Goal: Task Accomplishment & Management: Manage account settings

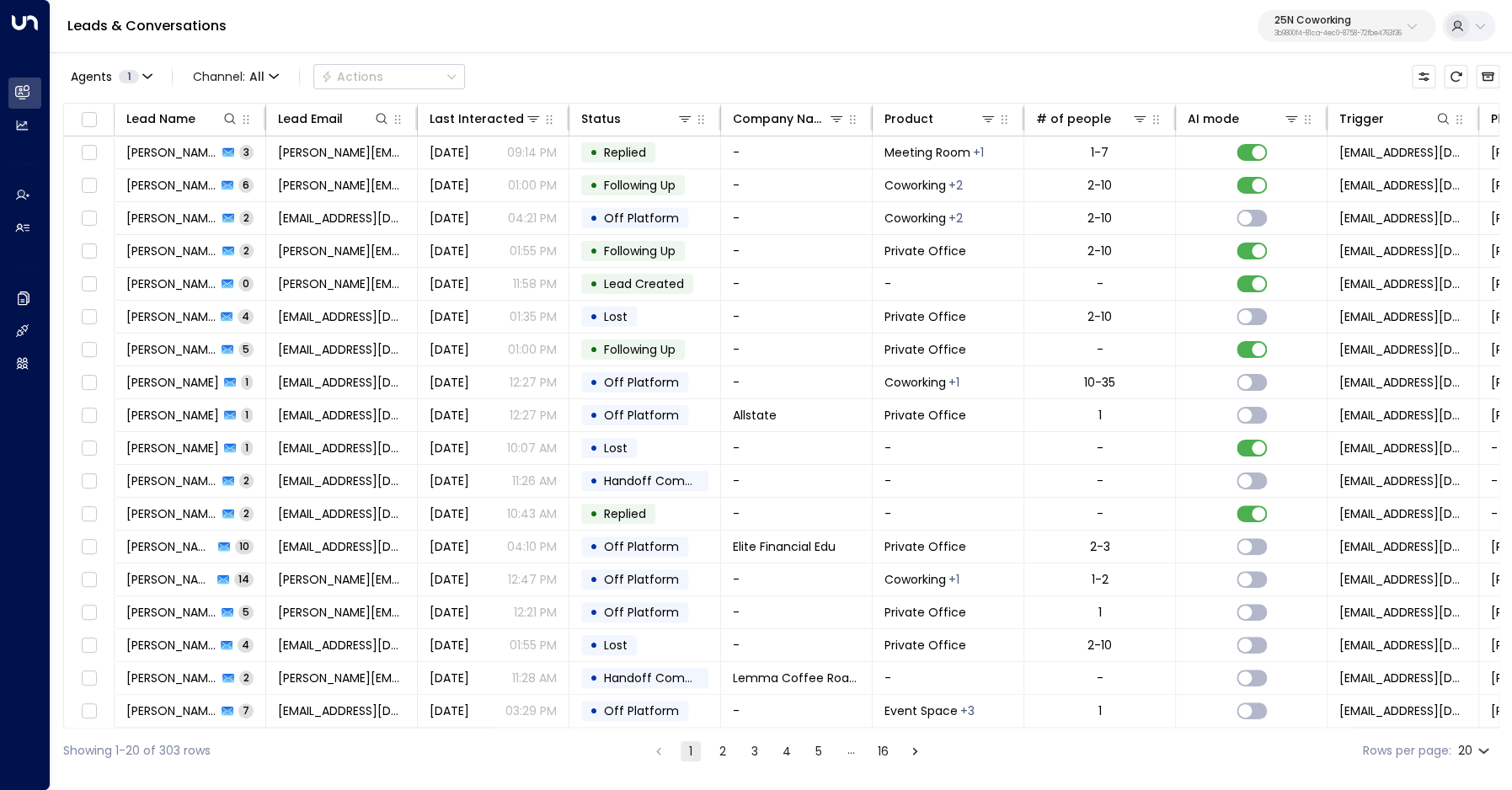
click at [1321, 34] on p "3b9800f4-81ca-4ec0-8758-72fbe4763f36" at bounding box center [1337, 33] width 127 height 7
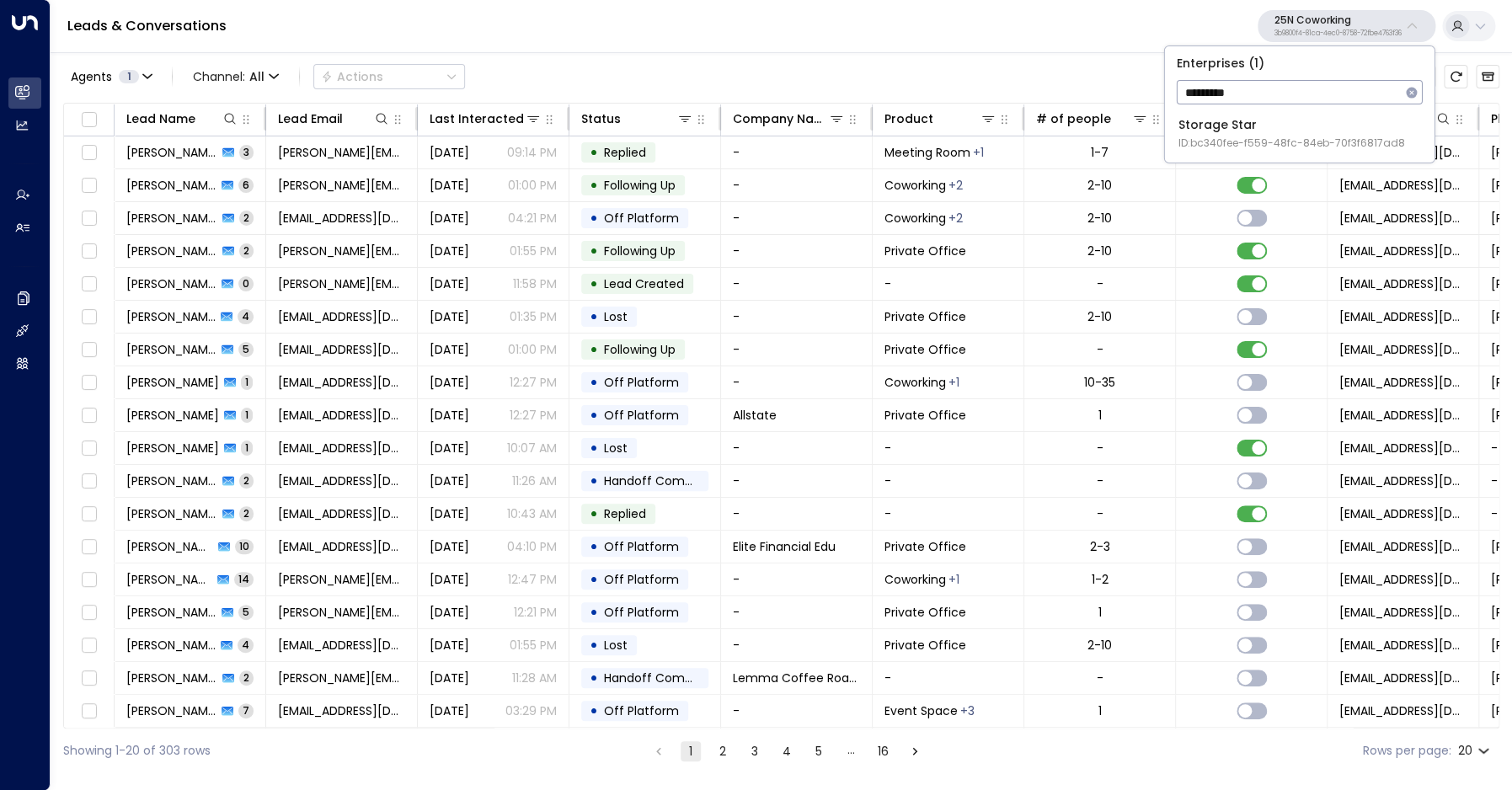
type input "*********"
click at [1294, 114] on li "Storage Star ID: bc340fee-f559-48fc-84eb-70f3f6817ad8" at bounding box center [1300, 134] width 256 height 45
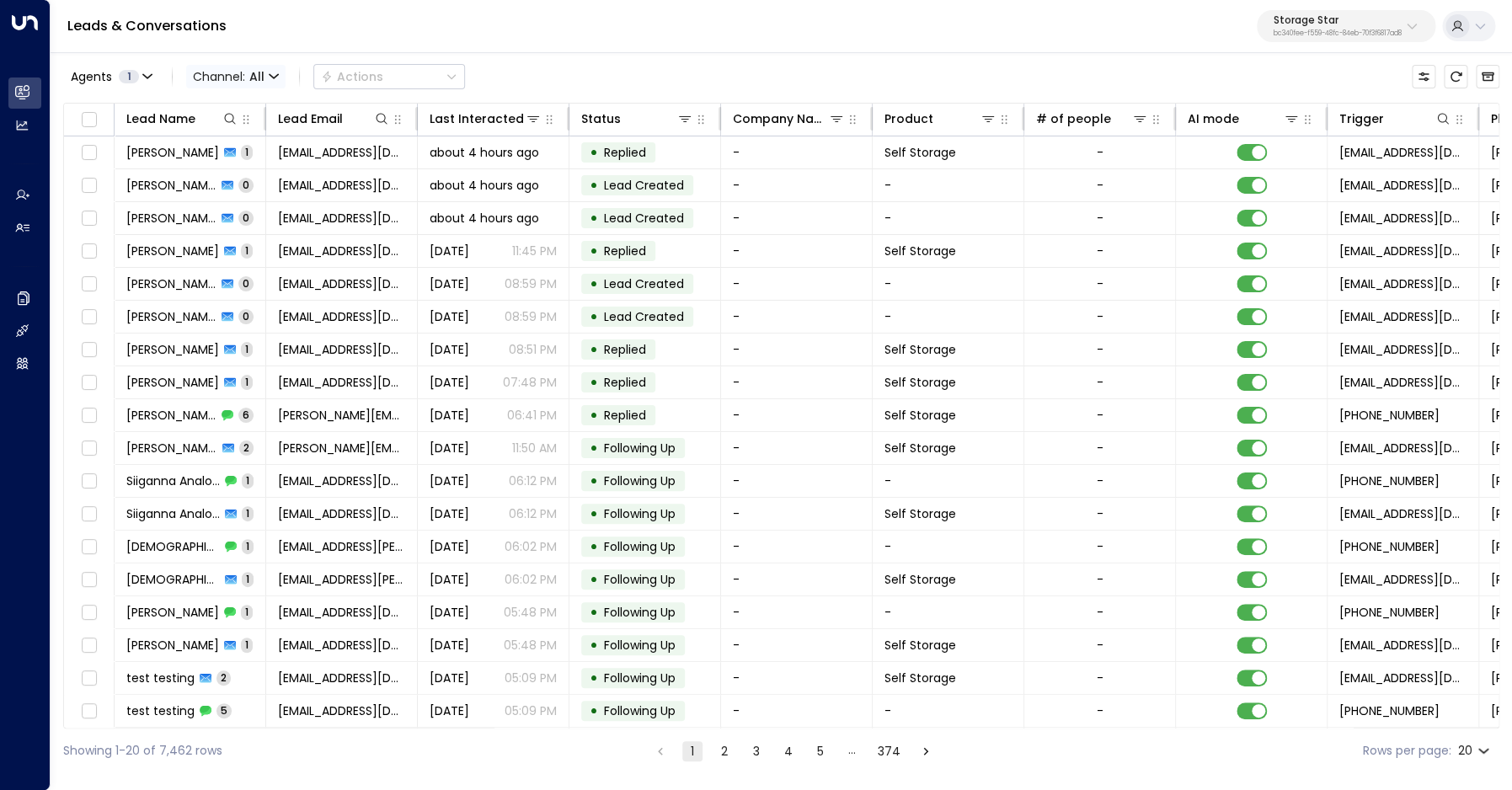
click at [243, 82] on span "Channel: All" at bounding box center [236, 77] width 99 height 23
click at [227, 177] on span "Voice" at bounding box center [213, 173] width 26 height 10
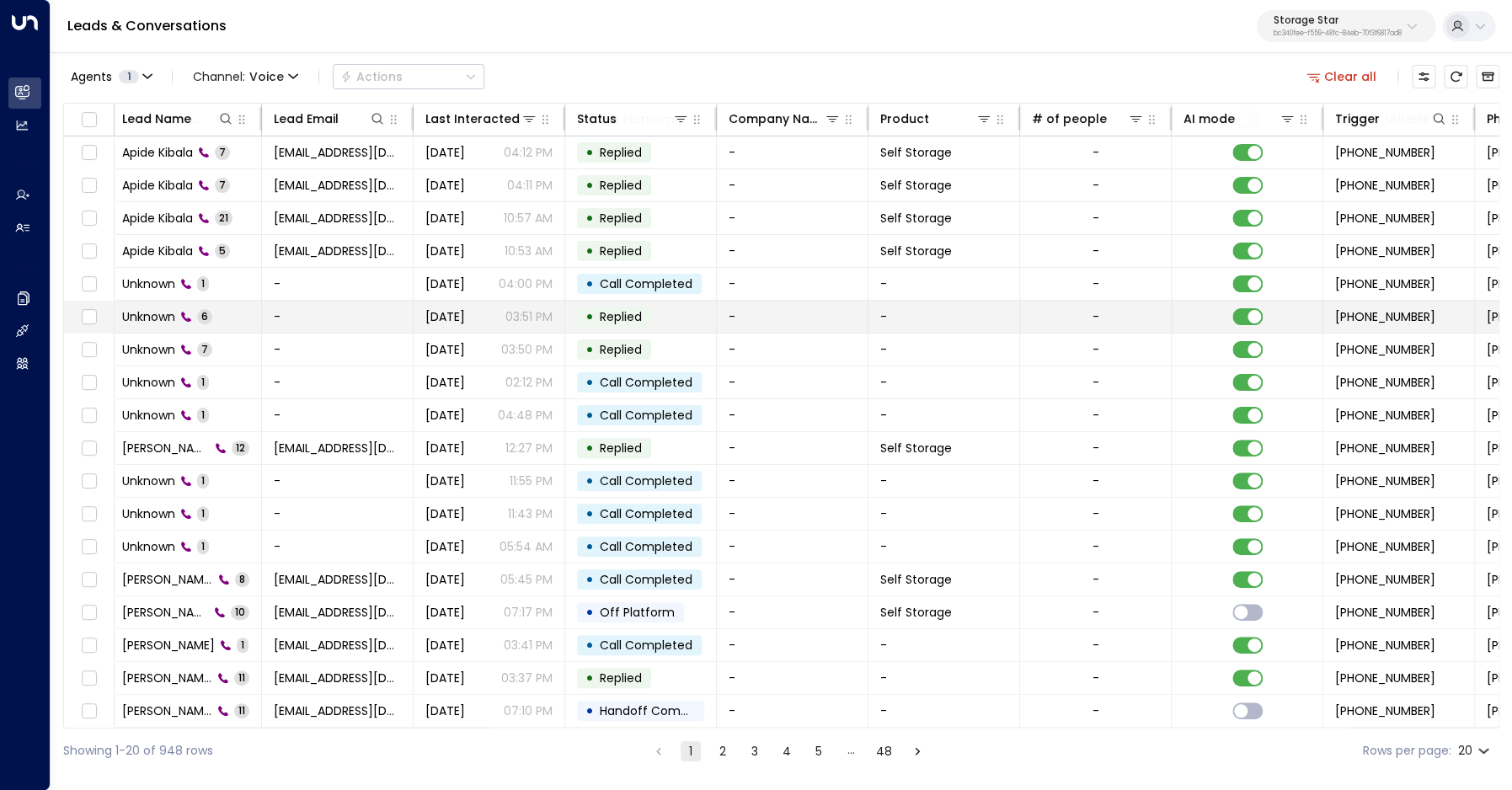
scroll to position [0, 4]
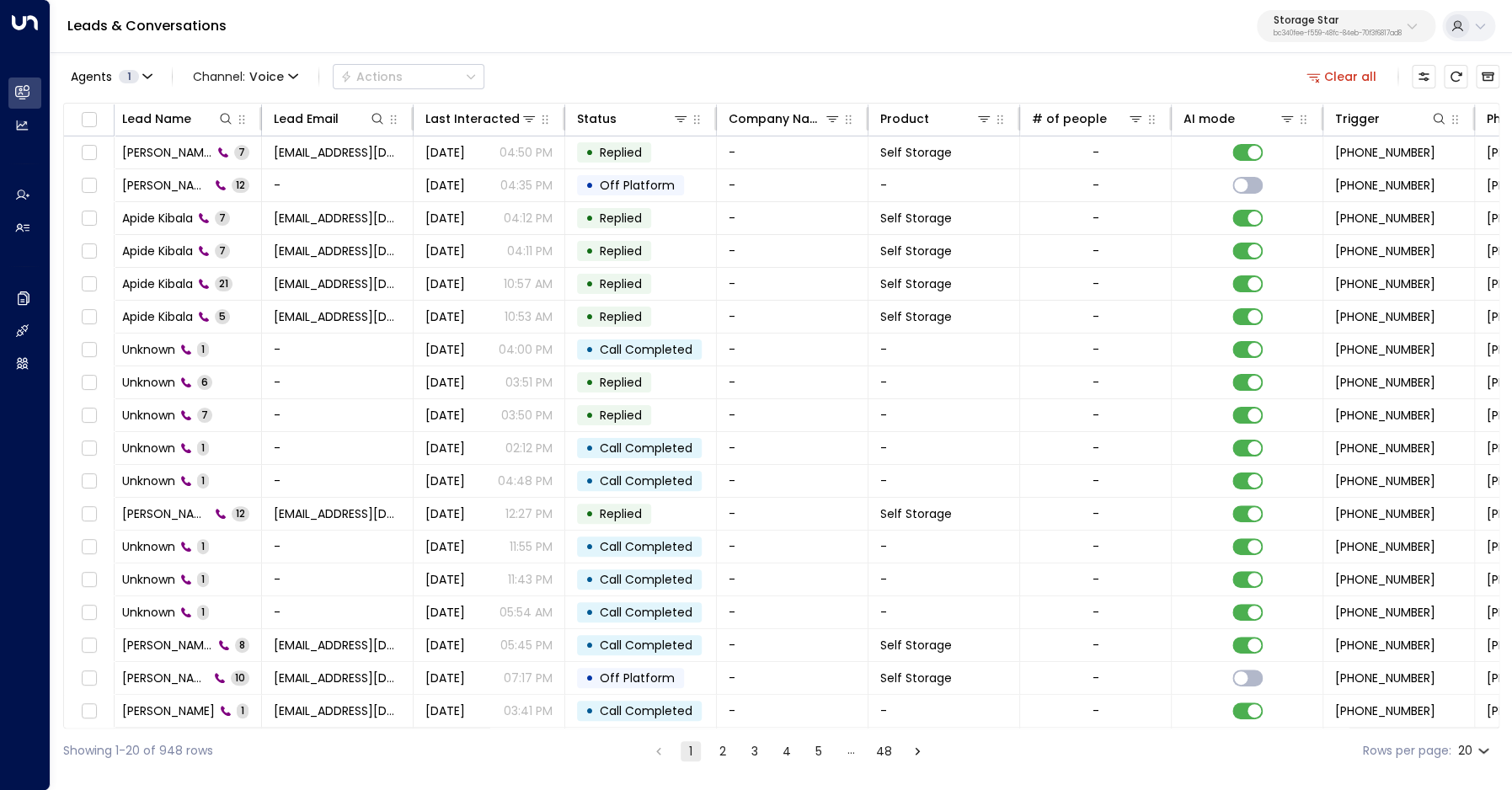
click at [1332, 72] on button "Clear all" at bounding box center [1341, 77] width 84 height 23
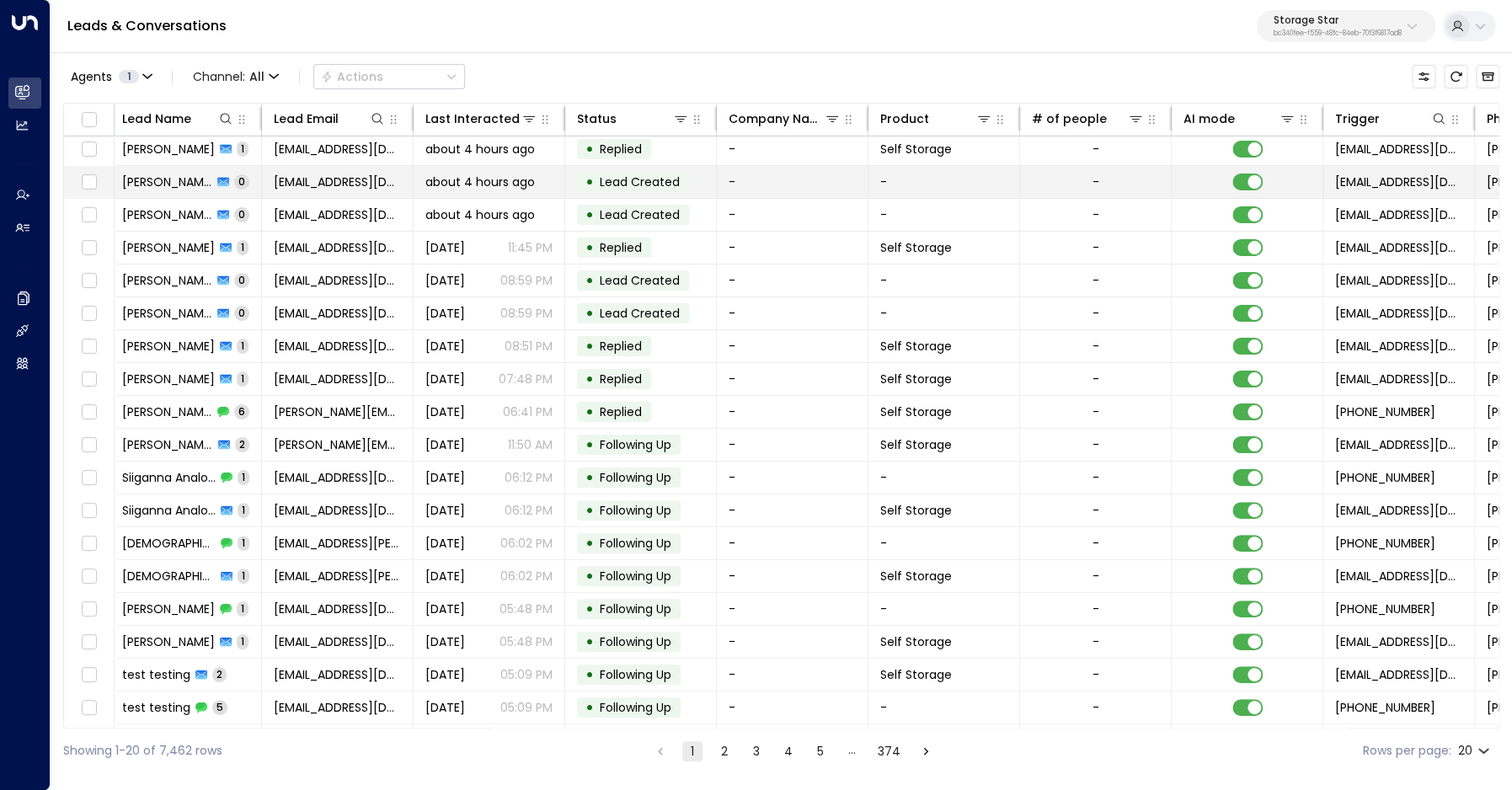
scroll to position [0, 4]
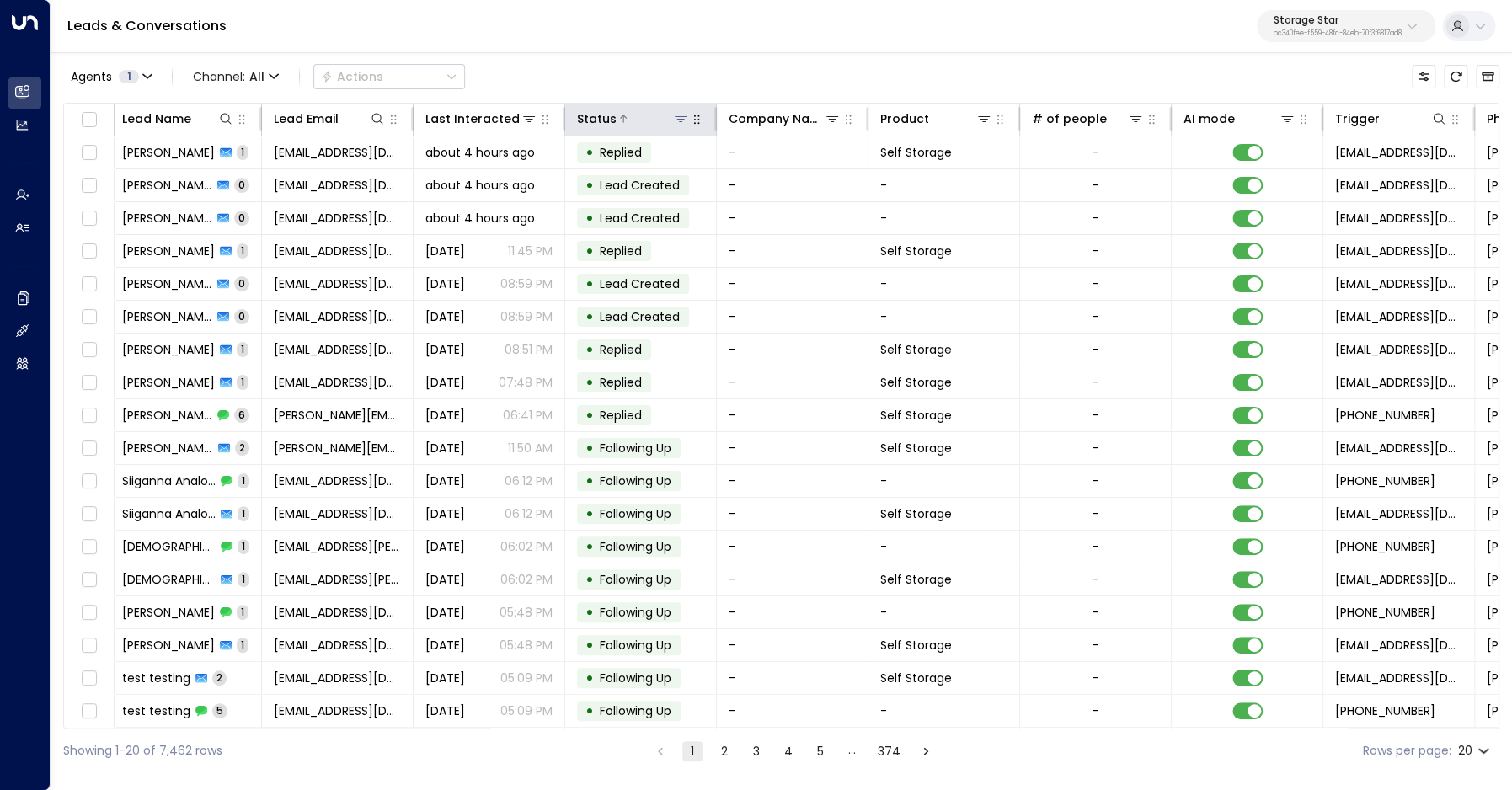
click at [685, 121] on icon at bounding box center [681, 119] width 14 height 14
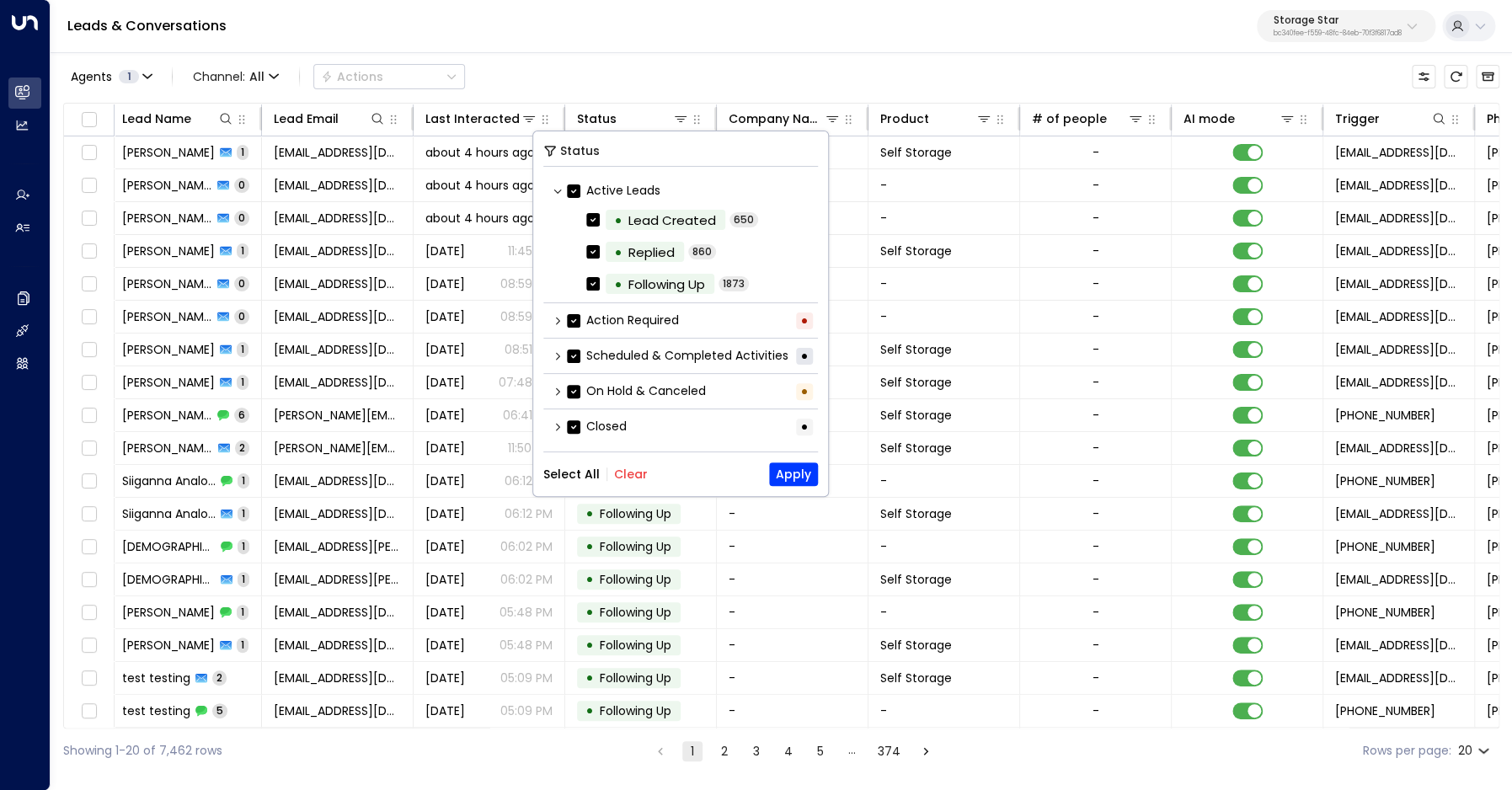
click at [622, 477] on button "Clear" at bounding box center [630, 474] width 34 height 14
click at [558, 394] on icon at bounding box center [558, 392] width 10 height 10
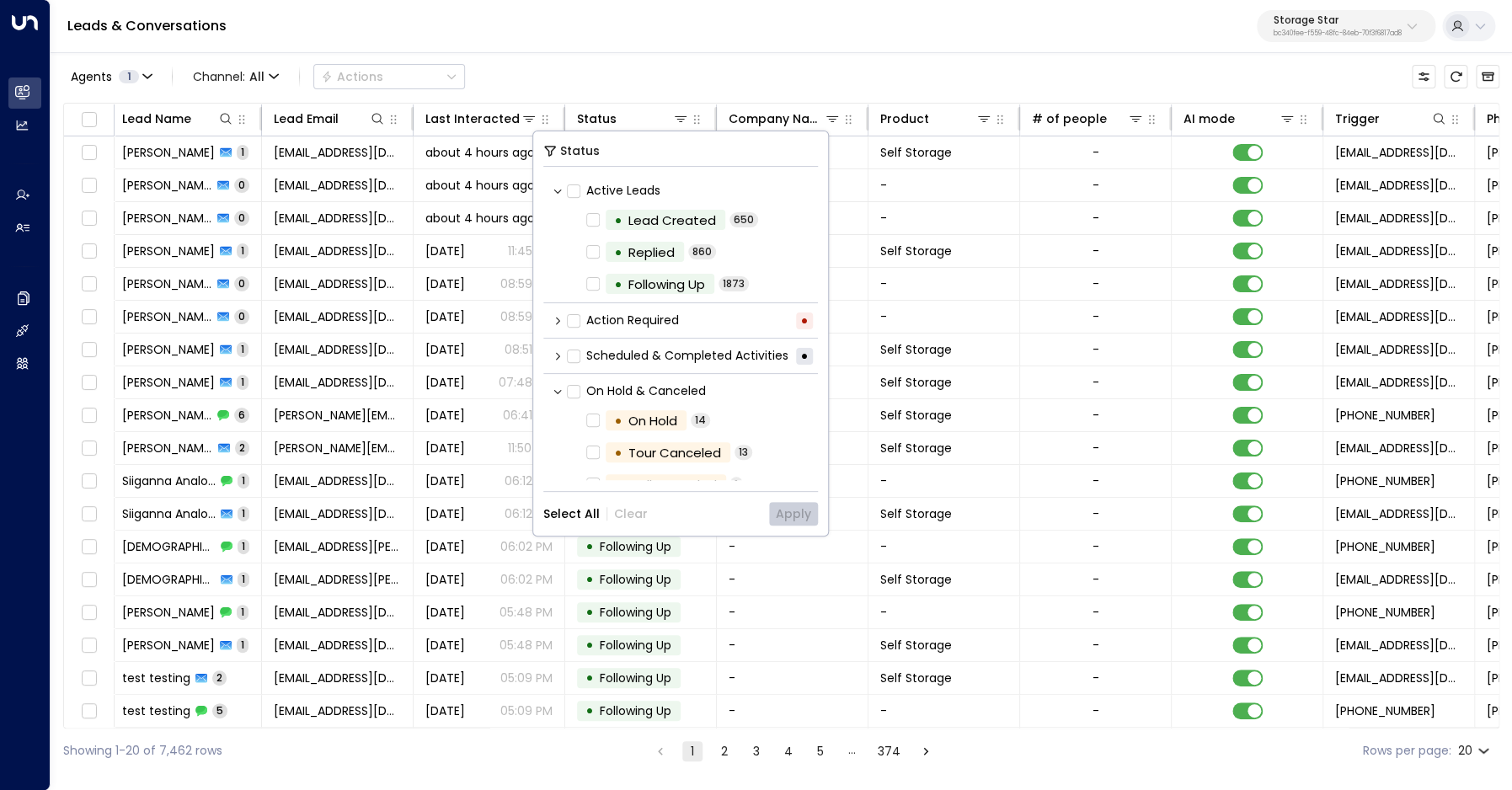
scroll to position [58, 0]
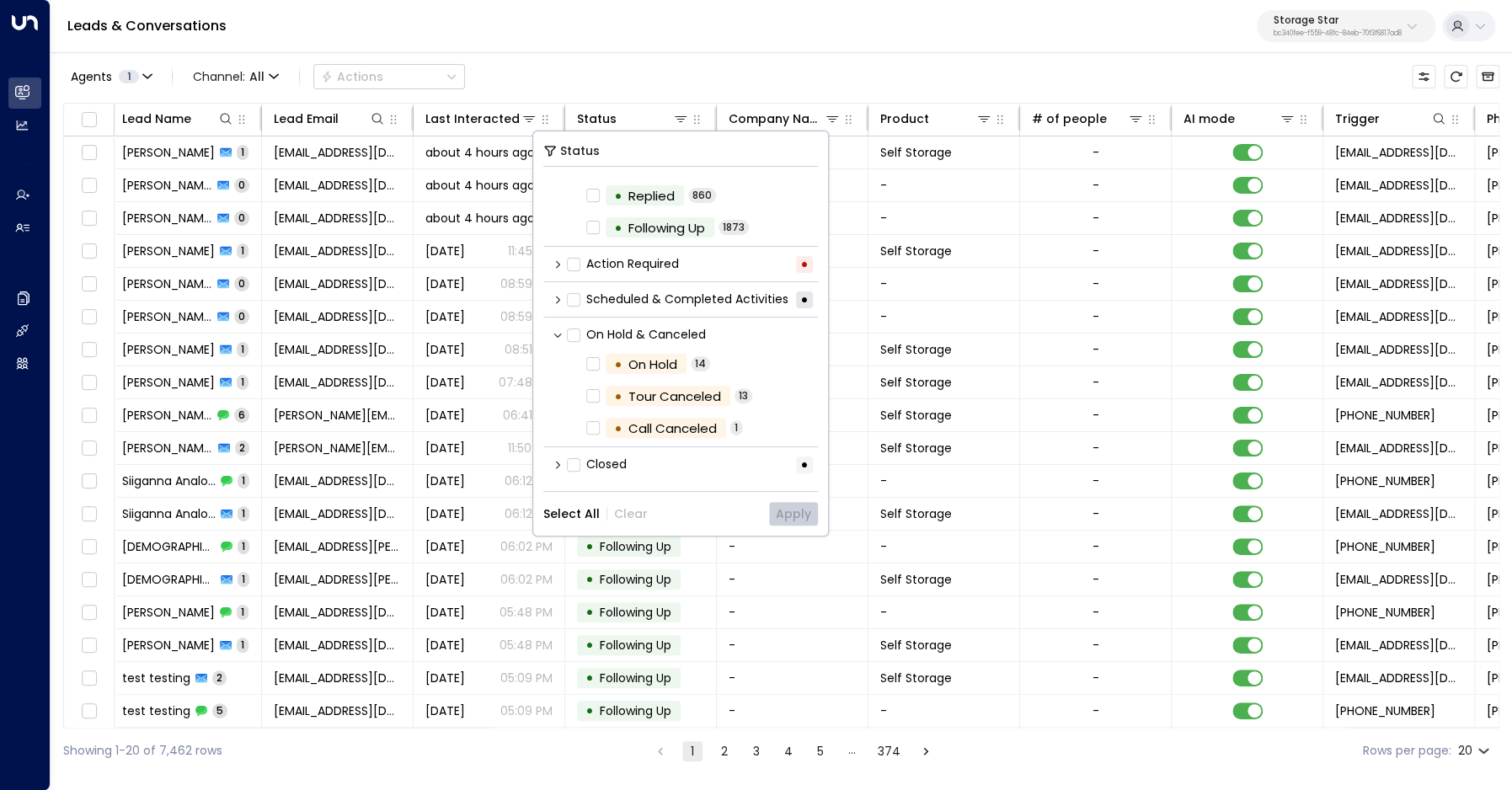
click at [561, 471] on div "Closed •" at bounding box center [680, 464] width 274 height 28
click at [559, 465] on icon at bounding box center [558, 464] width 4 height 8
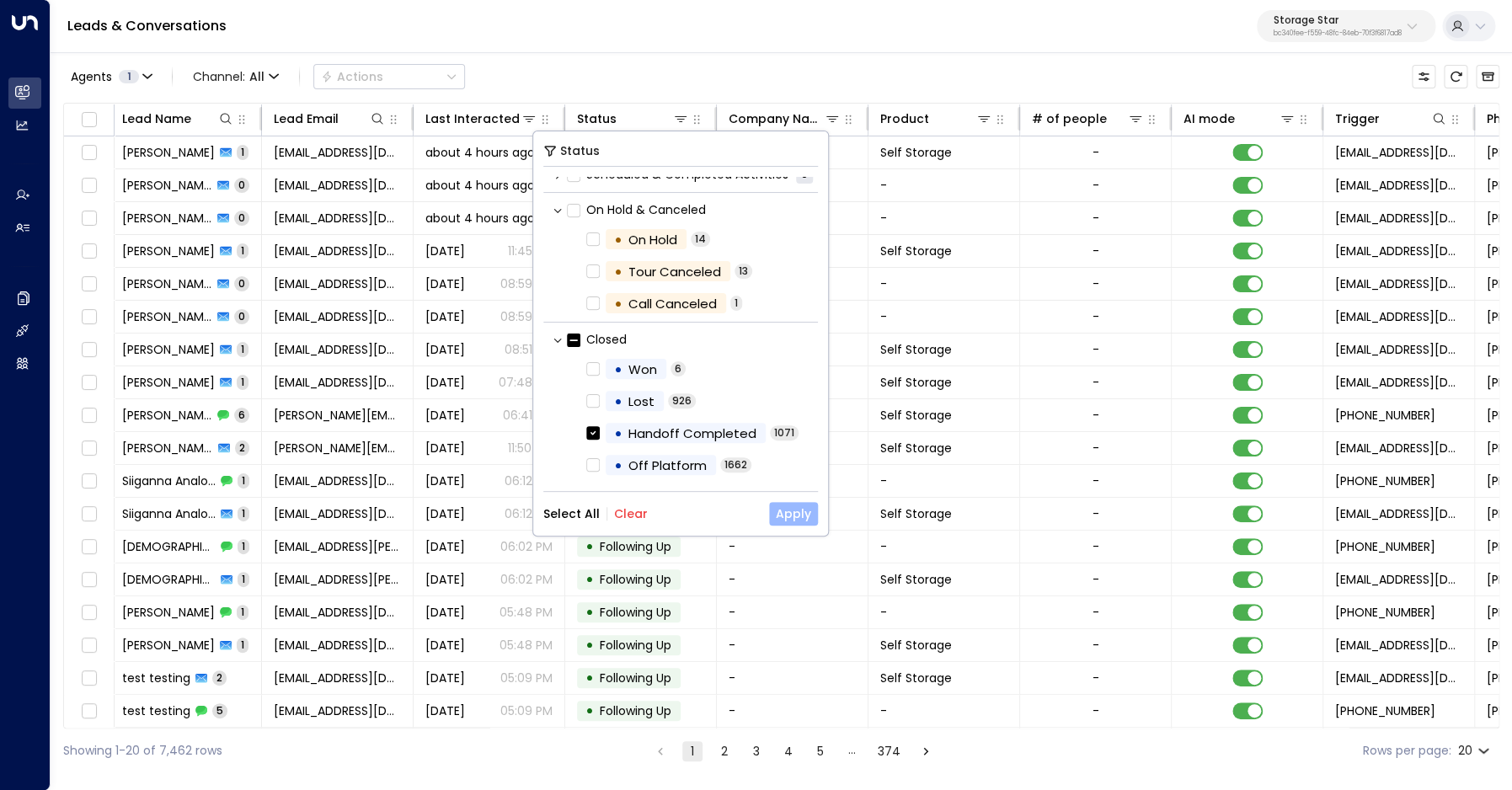
click at [786, 512] on button "Apply" at bounding box center [793, 514] width 48 height 23
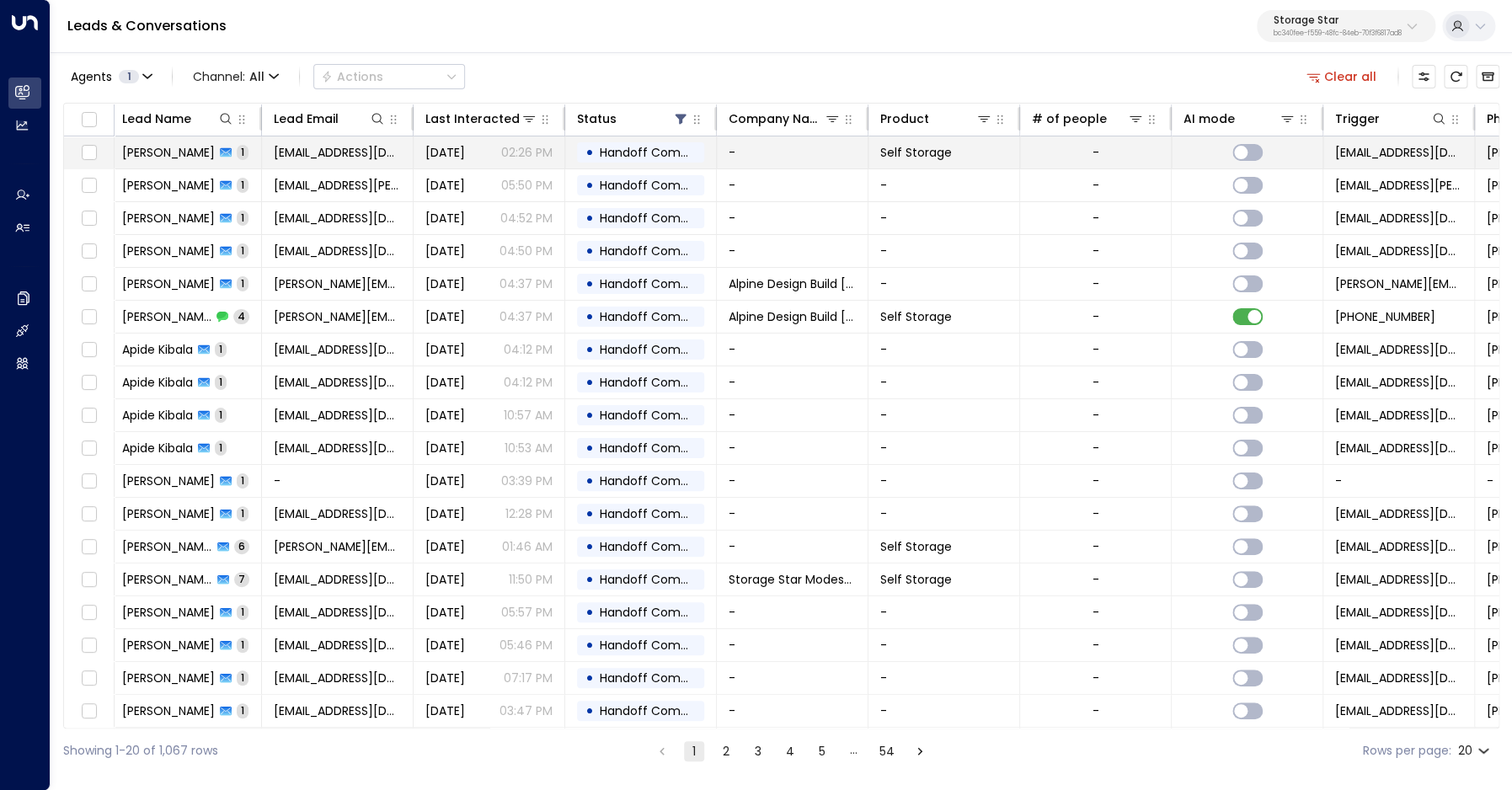
click at [162, 160] on span "[PERSON_NAME]" at bounding box center [169, 152] width 93 height 16
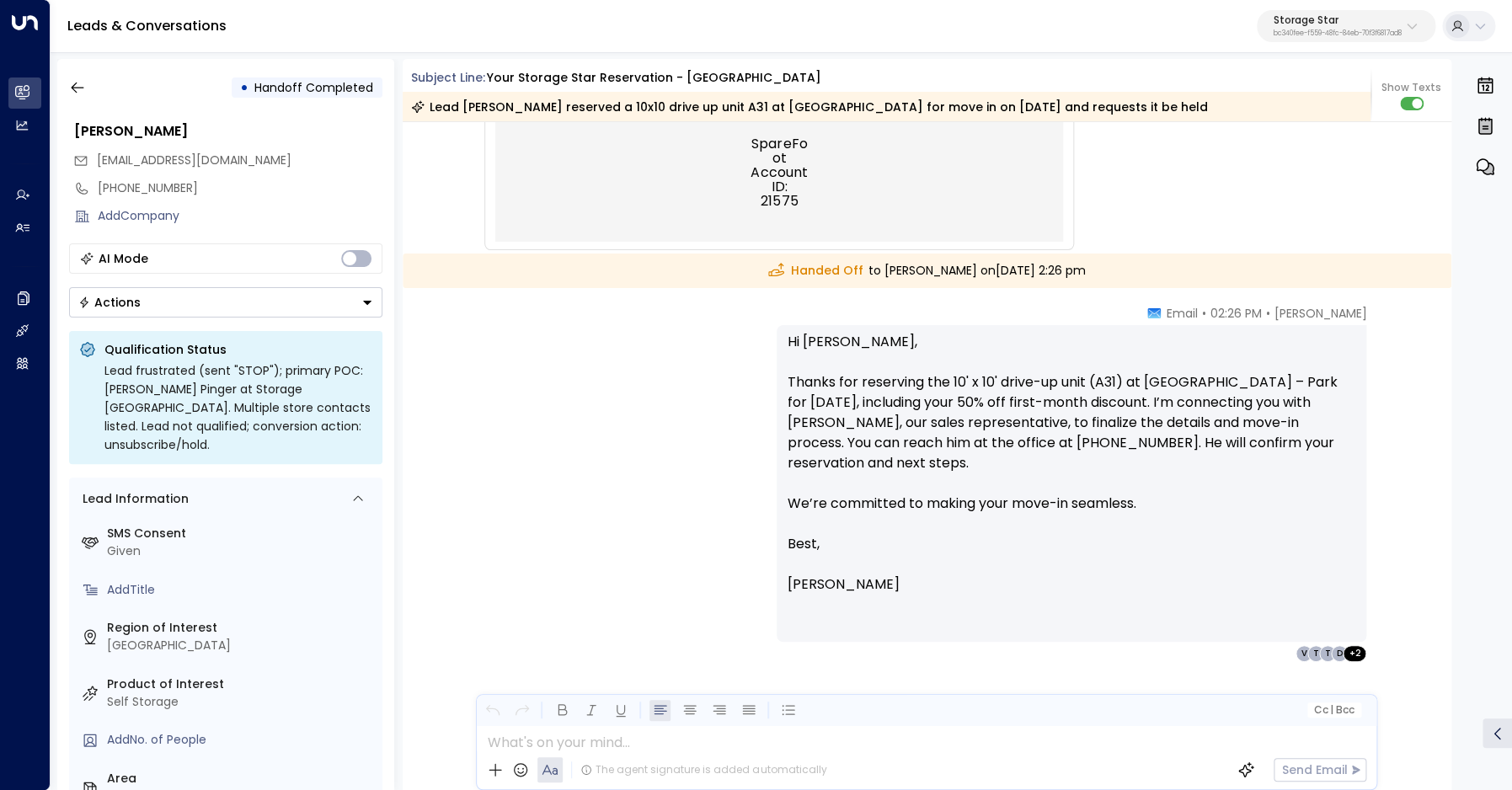
scroll to position [1732, 0]
drag, startPoint x: 627, startPoint y: 374, endPoint x: 249, endPoint y: 214, distance: 410.5
click at [627, 374] on div "[PERSON_NAME] • 02:26 PM • Email Hi [PERSON_NAME], Thanks for reserving the 10'…" at bounding box center [926, 483] width 960 height 357
click at [78, 96] on icon "button" at bounding box center [77, 87] width 16 height 16
